Goal: Information Seeking & Learning: Learn about a topic

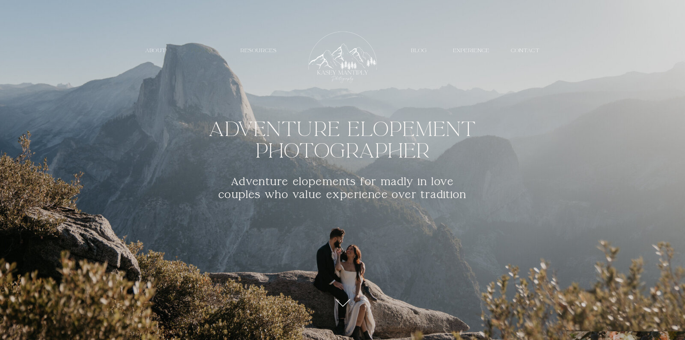
click at [196, 50] on nav "PRICING" at bounding box center [203, 50] width 33 height 7
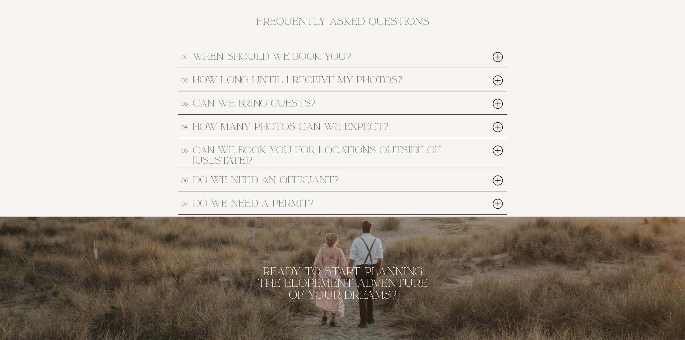
scroll to position [3344, 0]
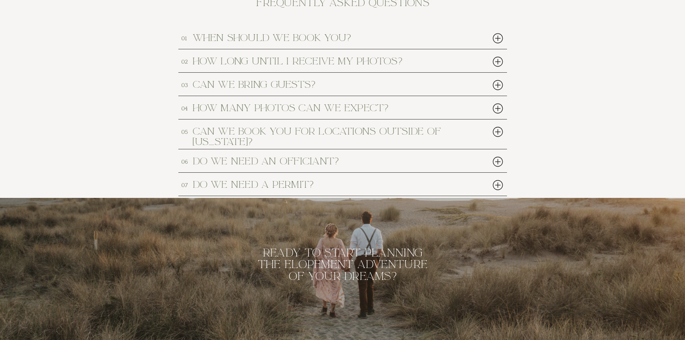
click at [497, 81] on div at bounding box center [498, 85] width 15 height 15
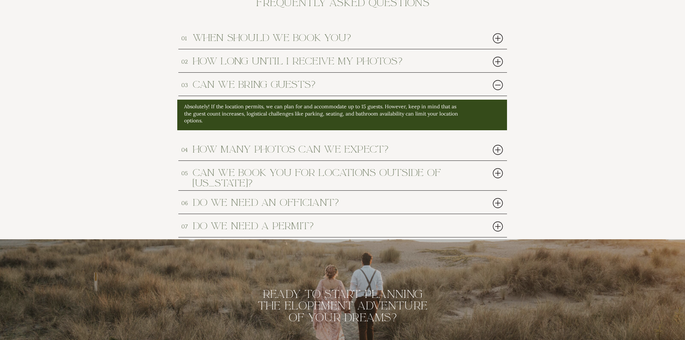
click at [497, 81] on div at bounding box center [498, 85] width 15 height 15
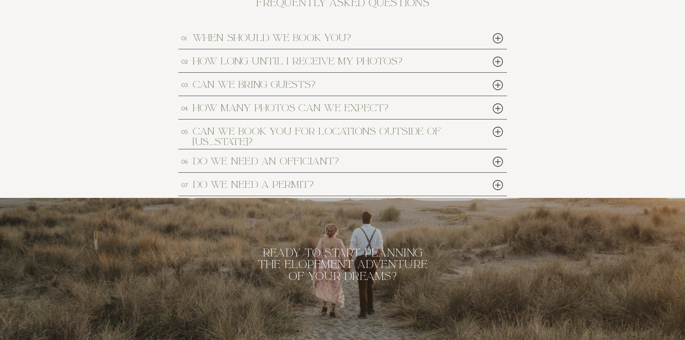
click at [500, 40] on div at bounding box center [498, 38] width 15 height 15
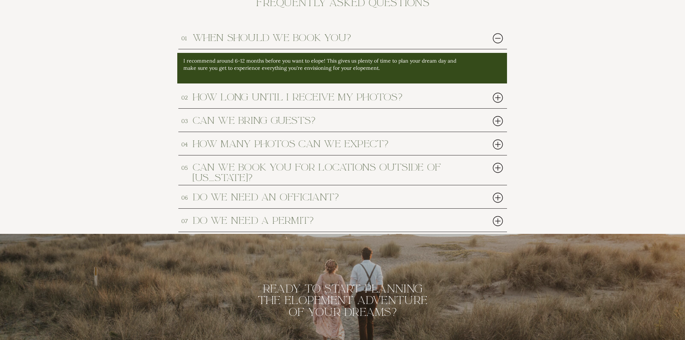
click at [500, 40] on div at bounding box center [498, 38] width 15 height 15
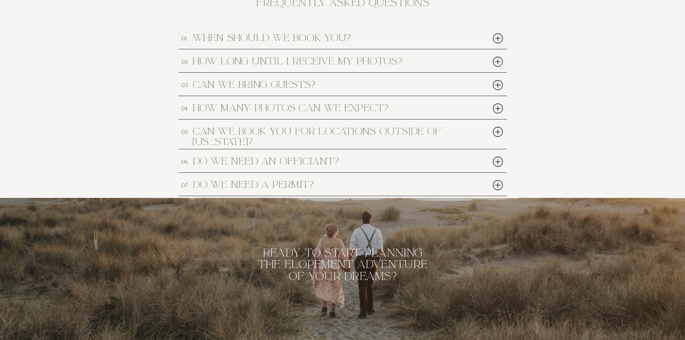
click at [499, 106] on div at bounding box center [498, 108] width 15 height 15
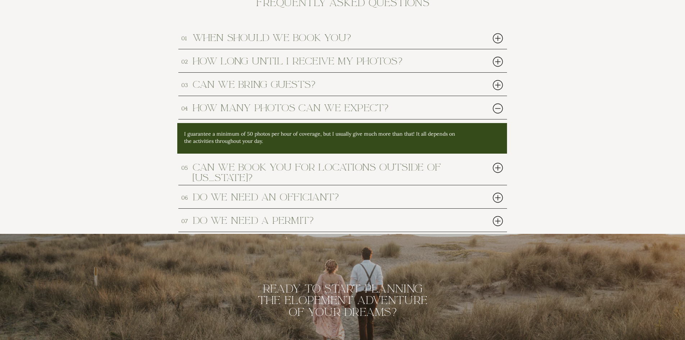
click at [499, 106] on div at bounding box center [498, 108] width 15 height 15
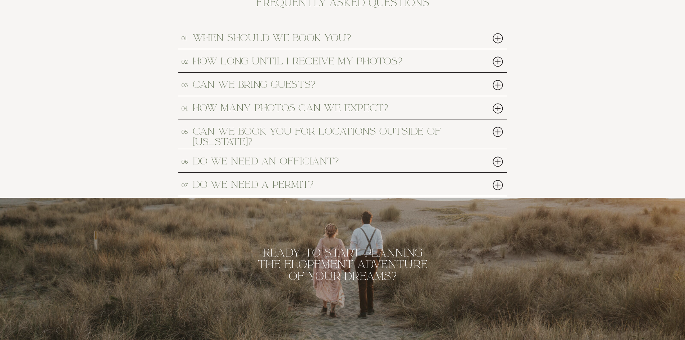
click at [499, 131] on div at bounding box center [498, 131] width 15 height 15
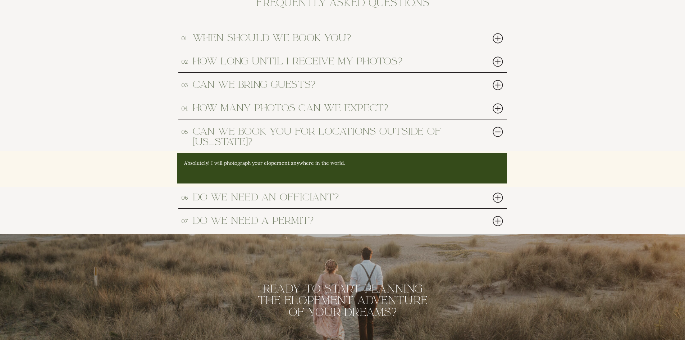
click at [499, 131] on div at bounding box center [498, 131] width 15 height 15
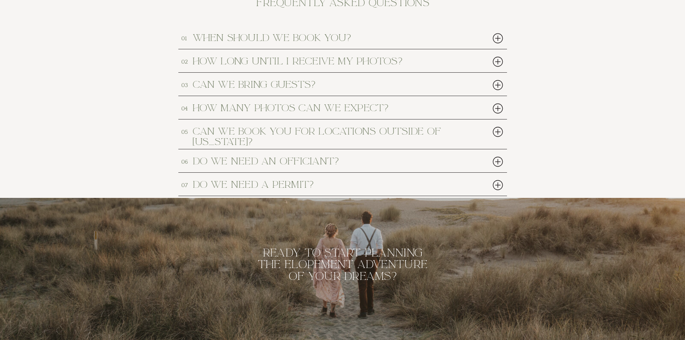
click at [501, 165] on div at bounding box center [498, 161] width 15 height 15
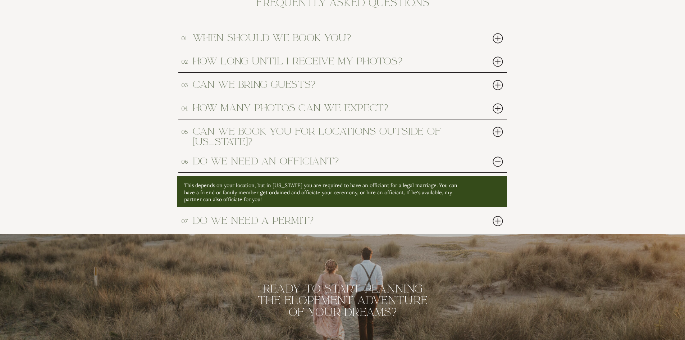
click at [498, 163] on div at bounding box center [498, 161] width 15 height 15
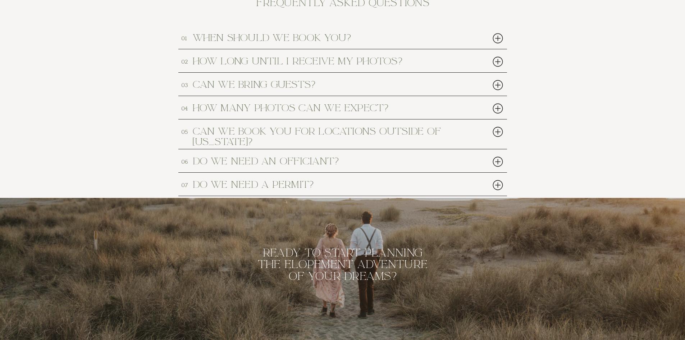
click at [493, 180] on div at bounding box center [498, 185] width 15 height 15
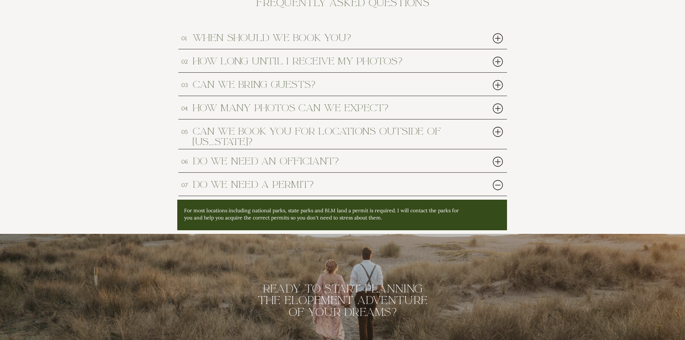
click at [493, 180] on div at bounding box center [498, 185] width 15 height 15
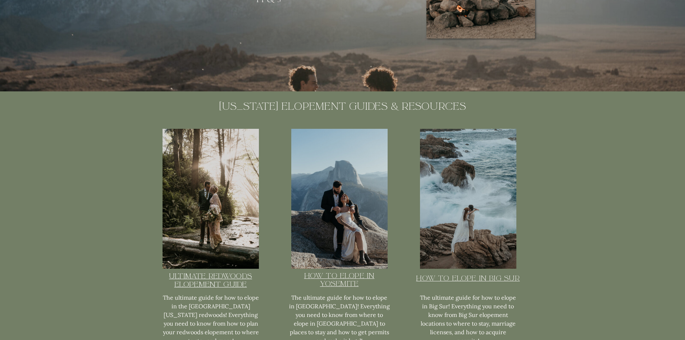
scroll to position [1690, 0]
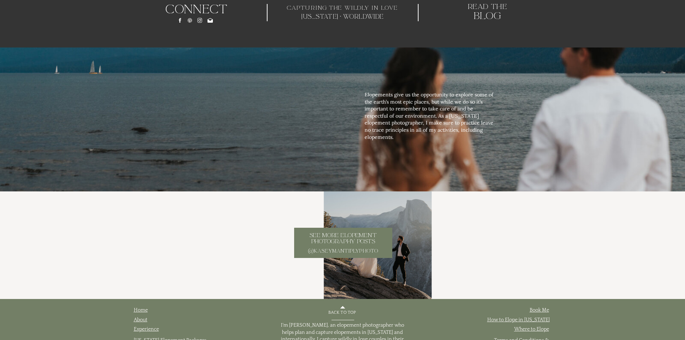
scroll to position [2442, 0]
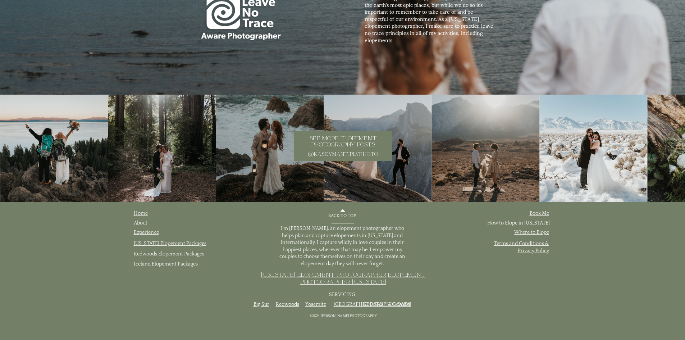
click at [332, 152] on p "@kaseymantiplyphoto" at bounding box center [343, 154] width 77 height 6
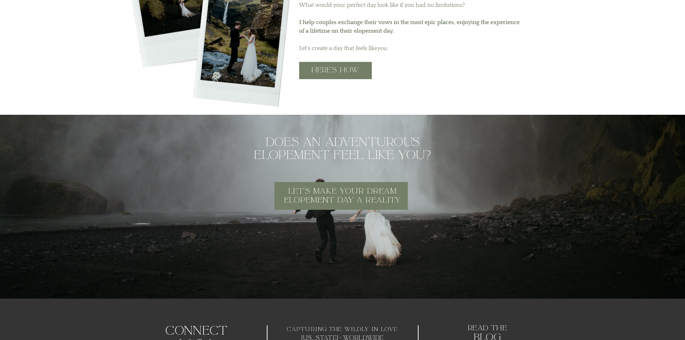
scroll to position [2010, 0]
